Goal: Navigation & Orientation: Go to known website

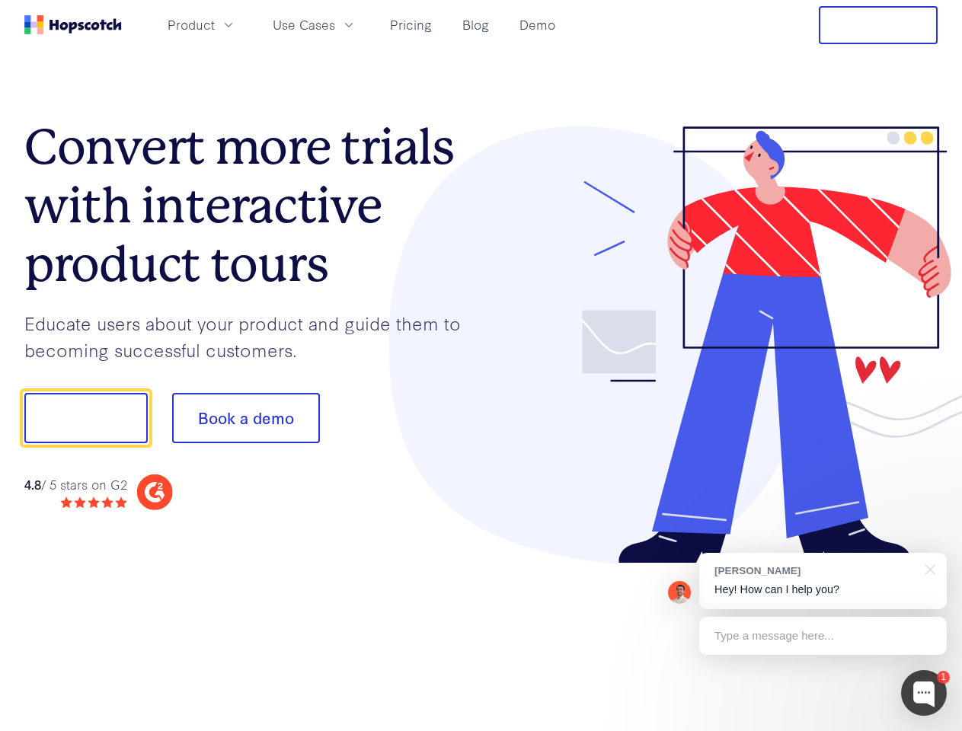
click at [481, 365] on div at bounding box center [709, 345] width 457 height 438
click at [215, 24] on span "Product" at bounding box center [191, 24] width 47 height 19
click at [335, 24] on span "Use Cases" at bounding box center [304, 24] width 62 height 19
click at [878, 25] on button "Free Trial" at bounding box center [878, 25] width 119 height 38
click at [85, 418] on button "Show me!" at bounding box center [85, 418] width 123 height 50
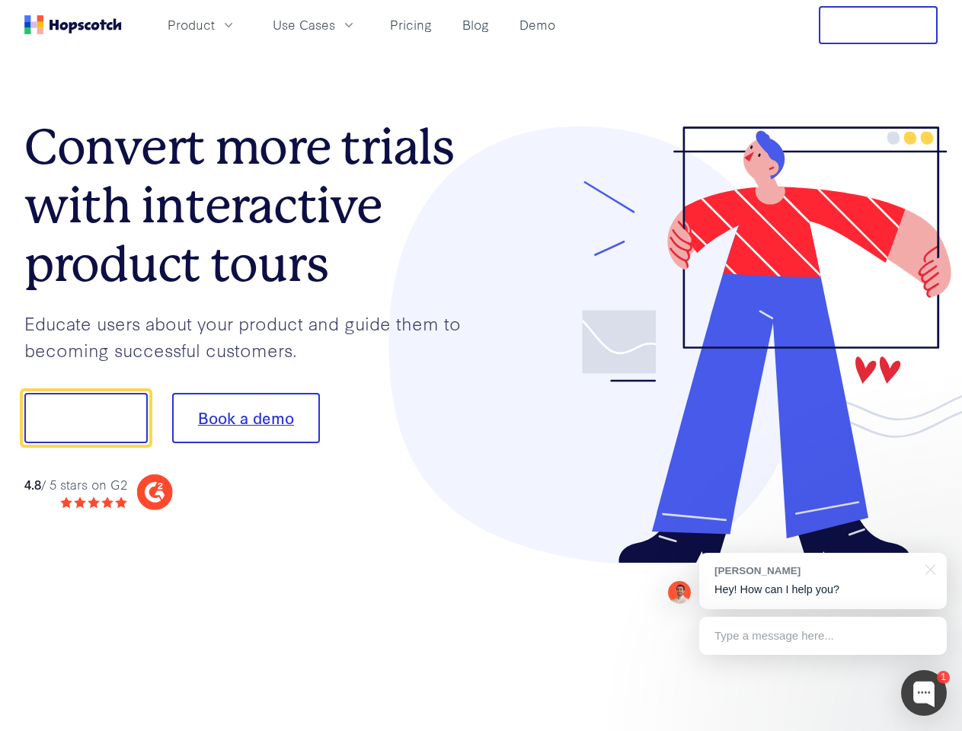
click at [245, 418] on button "Book a demo" at bounding box center [246, 418] width 148 height 50
click at [924, 693] on div at bounding box center [924, 693] width 46 height 46
click at [822, 581] on div "[PERSON_NAME] Hey! How can I help you?" at bounding box center [822, 581] width 247 height 56
click at [927, 568] on div at bounding box center [804, 518] width 286 height 304
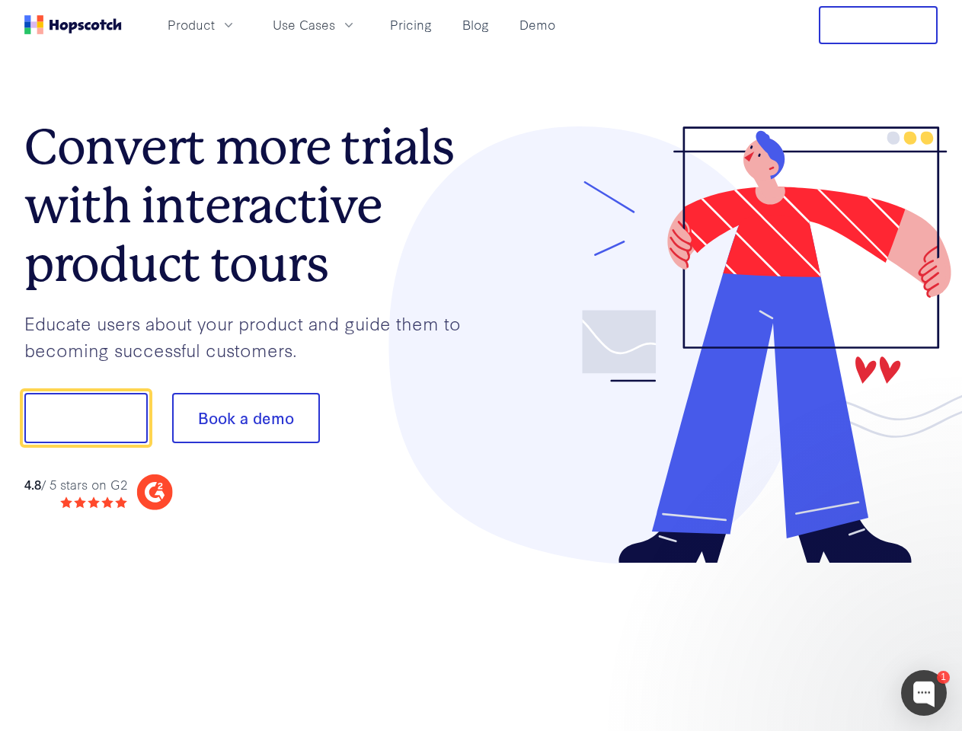
click at [822, 636] on div at bounding box center [804, 518] width 286 height 304
